Goal: Task Accomplishment & Management: Manage account settings

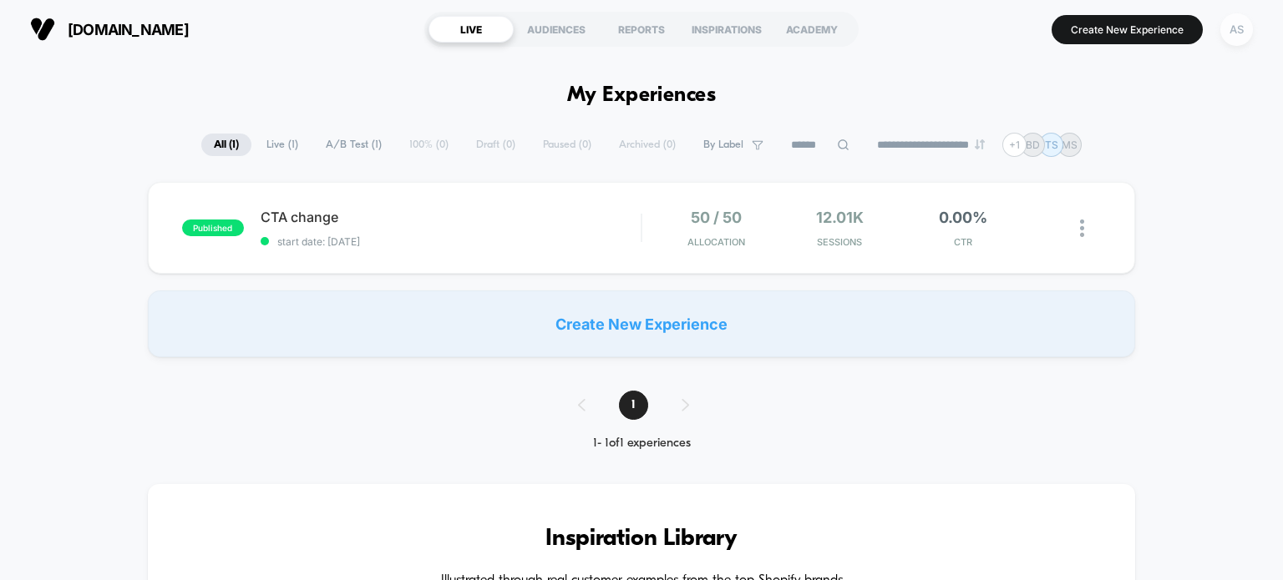
click at [1240, 28] on div "AS" at bounding box center [1236, 29] width 33 height 33
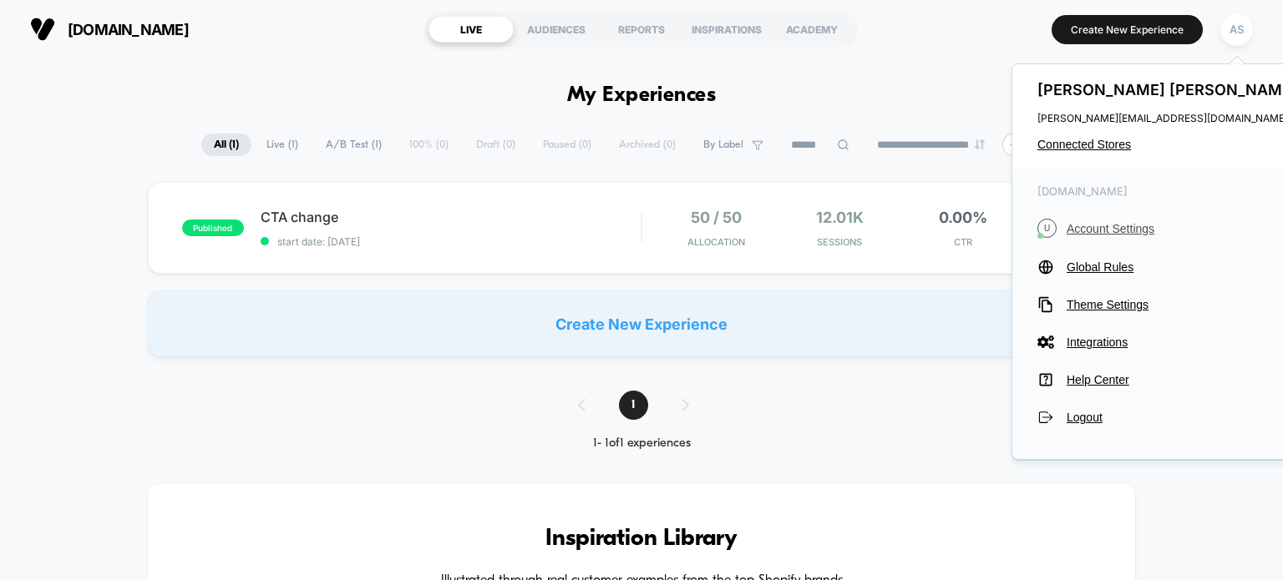
click at [1109, 231] on span "Account Settings" at bounding box center [1183, 228] width 235 height 13
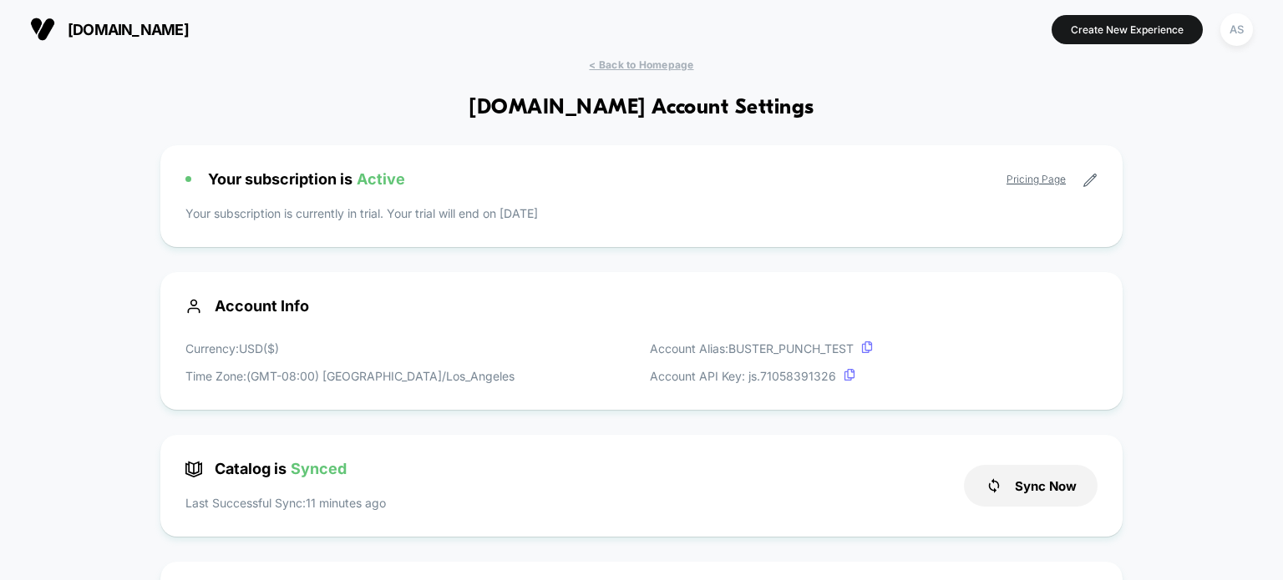
drag, startPoint x: 568, startPoint y: 210, endPoint x: 507, endPoint y: 209, distance: 61.0
click at [507, 209] on p "Your subscription is currently in trial. Your trial will end on [DATE]" at bounding box center [641, 214] width 912 height 18
click at [559, 217] on p "Your subscription is currently in trial. Your trial will end on [DATE]" at bounding box center [641, 214] width 912 height 18
drag, startPoint x: 564, startPoint y: 216, endPoint x: 509, endPoint y: 211, distance: 55.3
click at [509, 211] on p "Your subscription is currently in trial. Your trial will end on [DATE]" at bounding box center [641, 214] width 912 height 18
